Goal: Information Seeking & Learning: Find specific fact

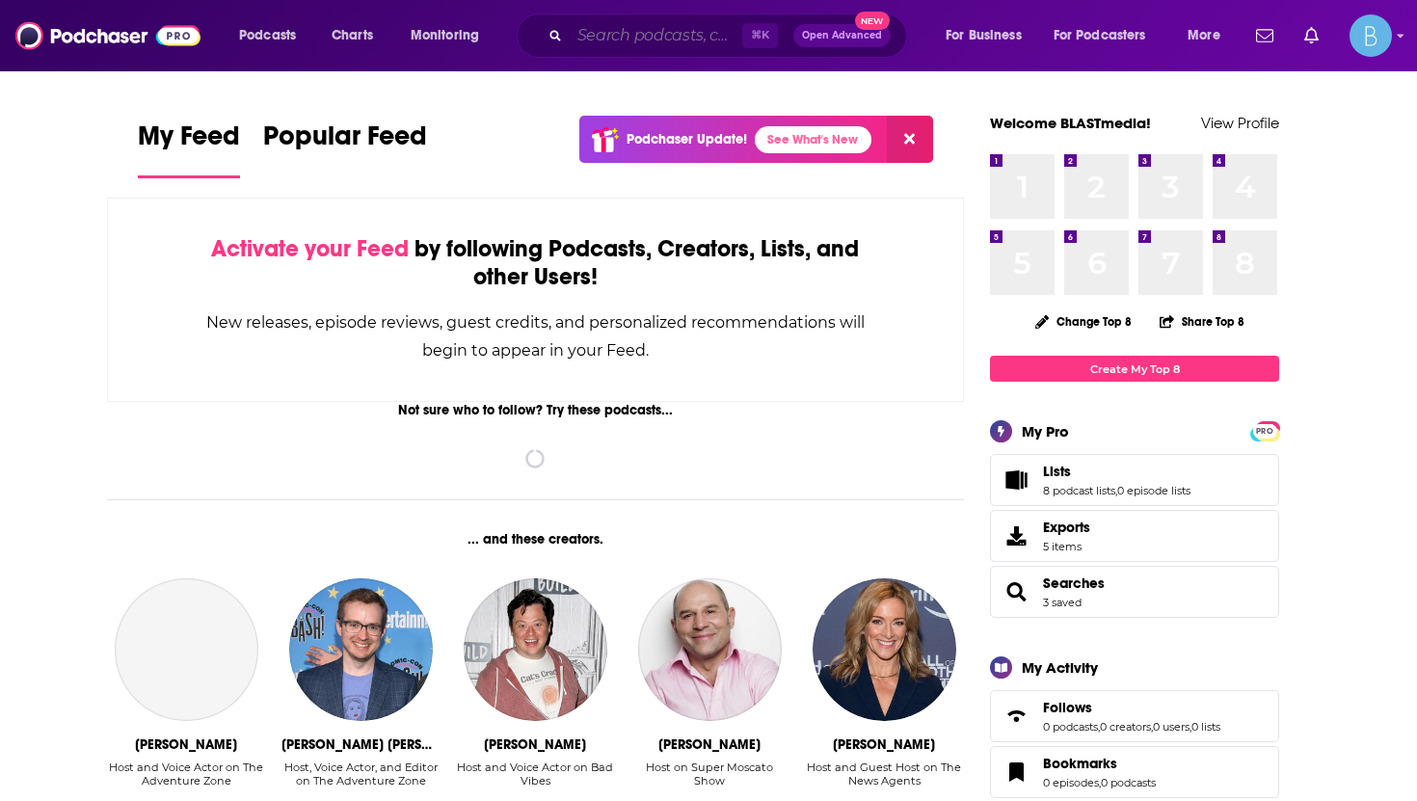
click at [656, 37] on input "Search podcasts, credits, & more..." at bounding box center [656, 35] width 173 height 31
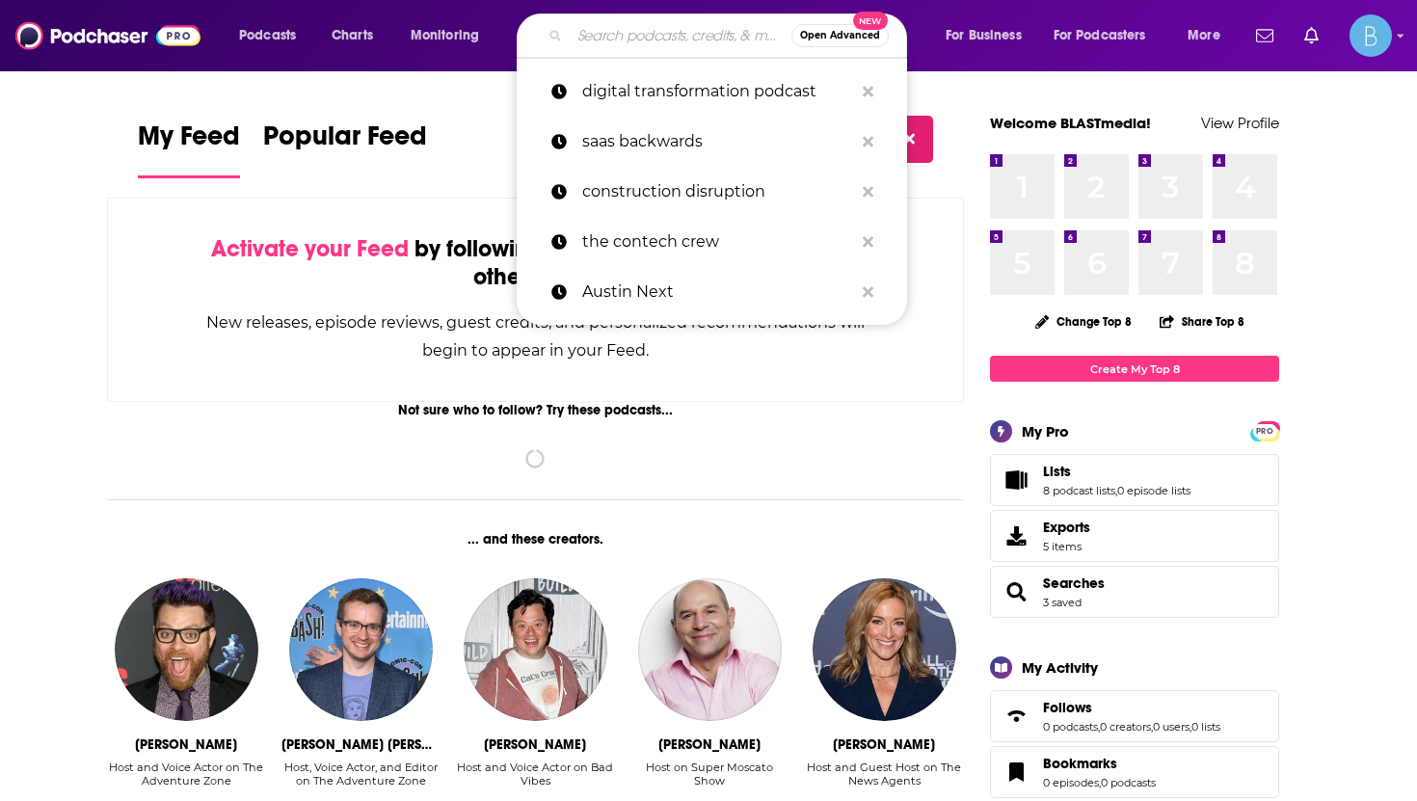
paste input "The Profitable Property Management Podcast"
type input "The Profitable Property Management Podcast"
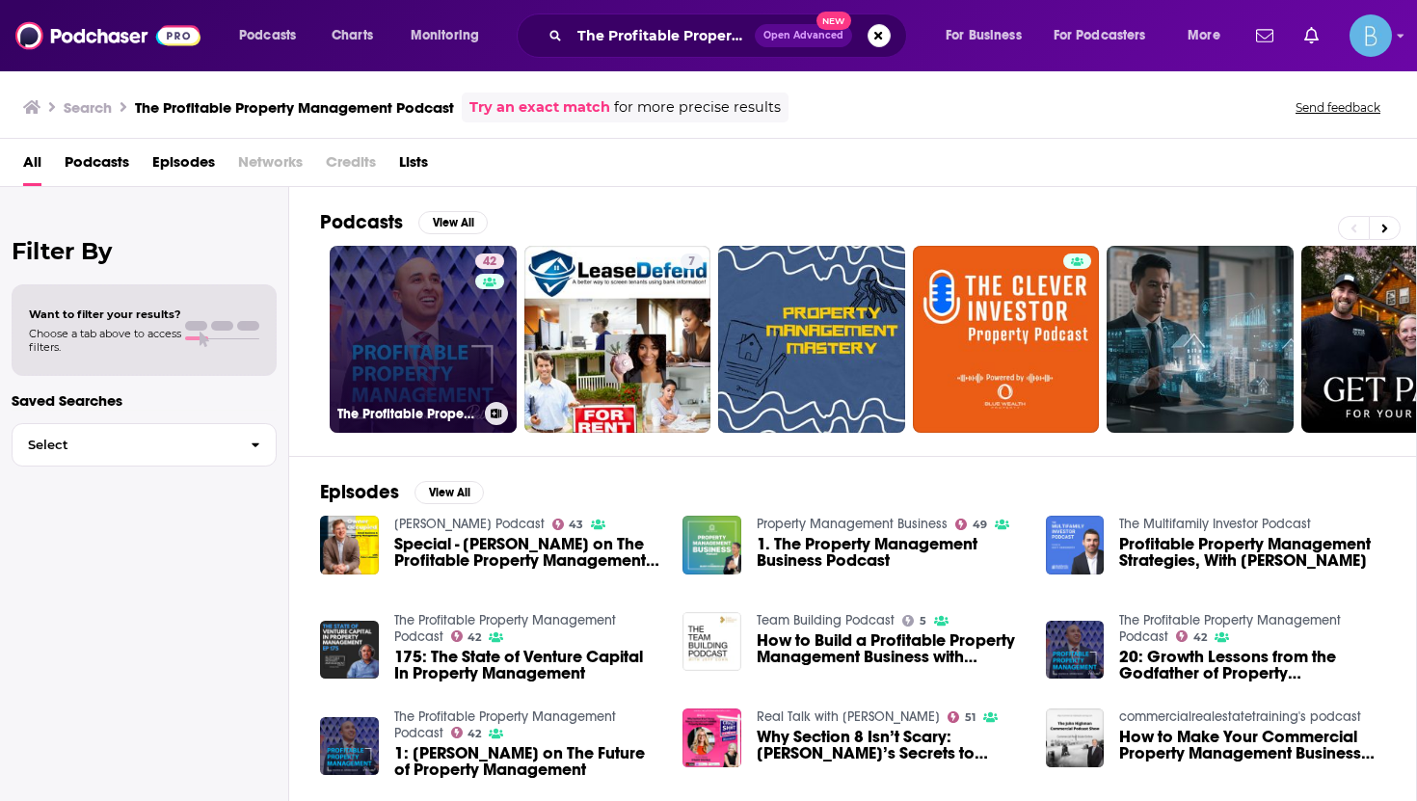
click at [353, 349] on link "42 The Profitable Property Management Podcast" at bounding box center [423, 339] width 187 height 187
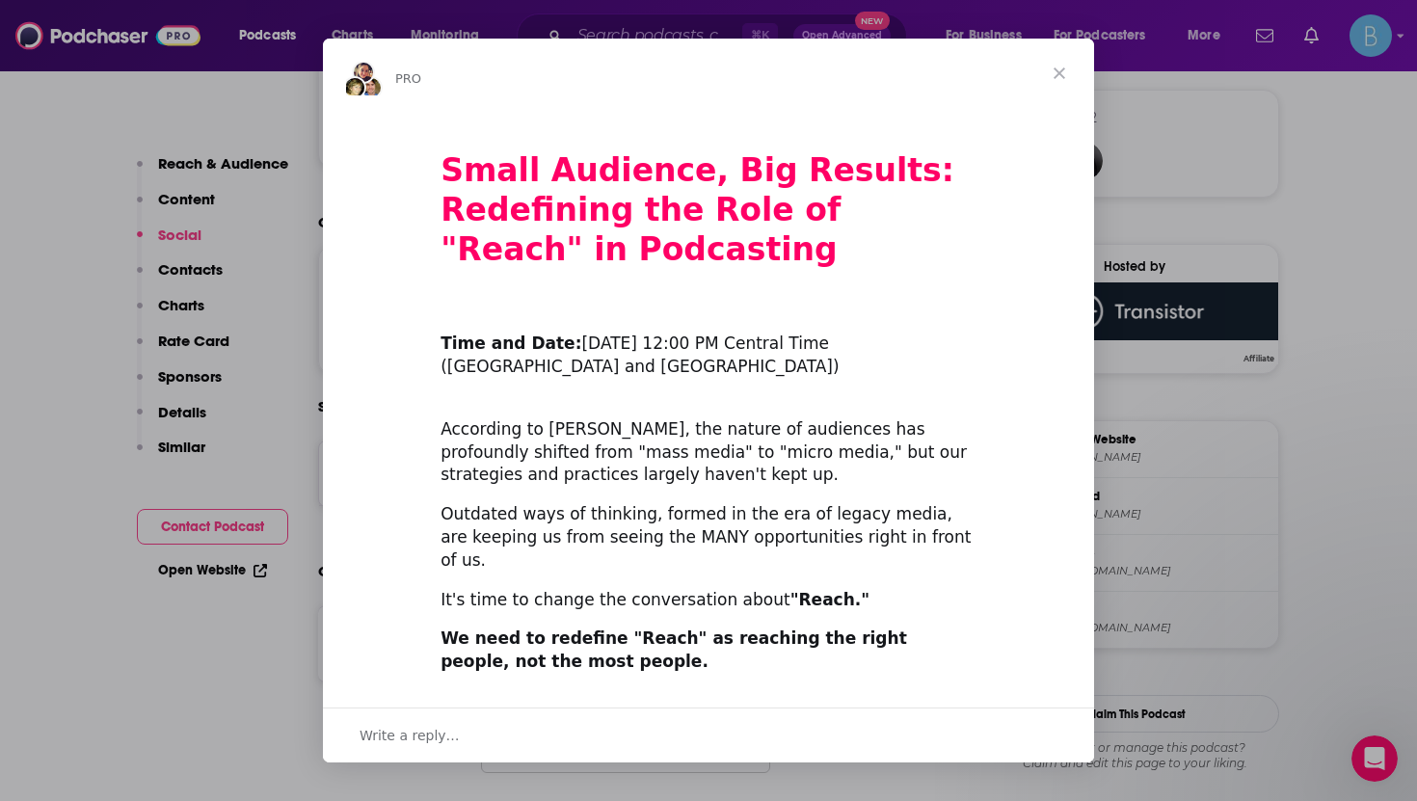
click at [1060, 68] on span "Close" at bounding box center [1059, 73] width 69 height 69
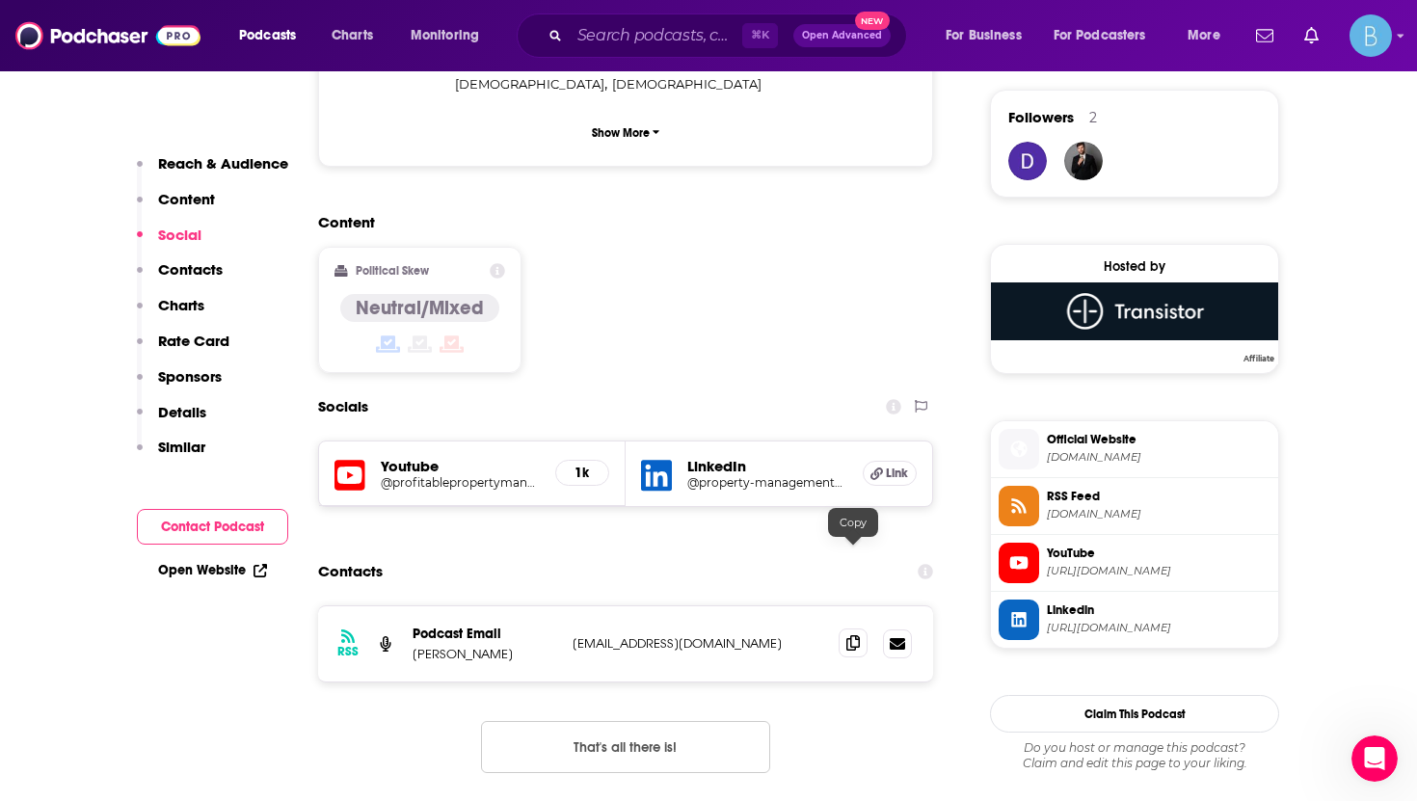
click at [850, 635] on icon at bounding box center [853, 642] width 13 height 15
click at [849, 629] on span at bounding box center [853, 643] width 29 height 29
